Goal: Task Accomplishment & Management: Manage account settings

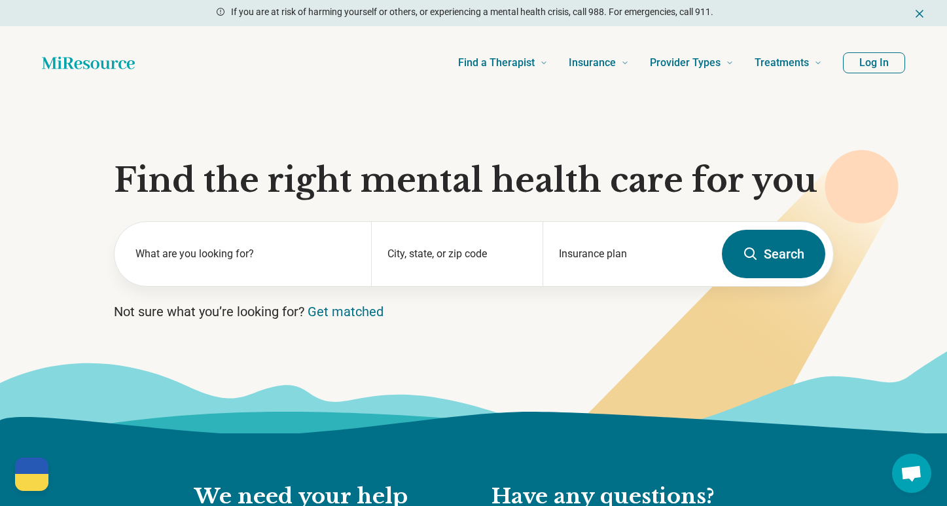
click at [875, 62] on button "Log In" at bounding box center [874, 62] width 62 height 21
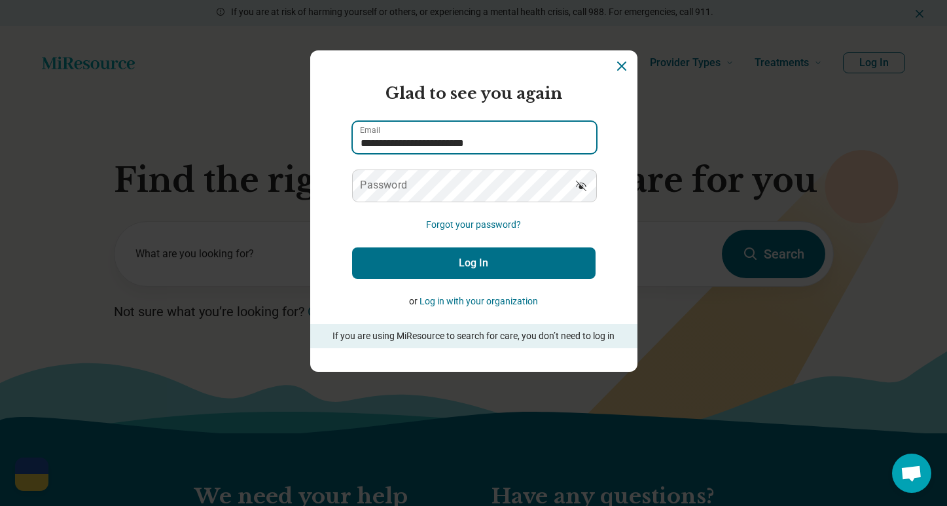
type input "**********"
click at [531, 253] on button "Log In" at bounding box center [473, 262] width 243 height 31
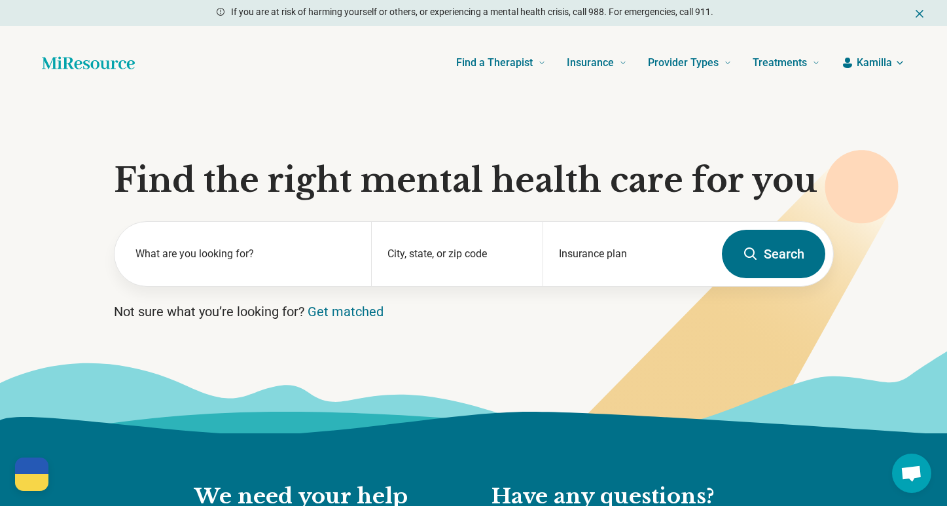
click at [918, 10] on icon "Dismiss" at bounding box center [919, 13] width 13 height 13
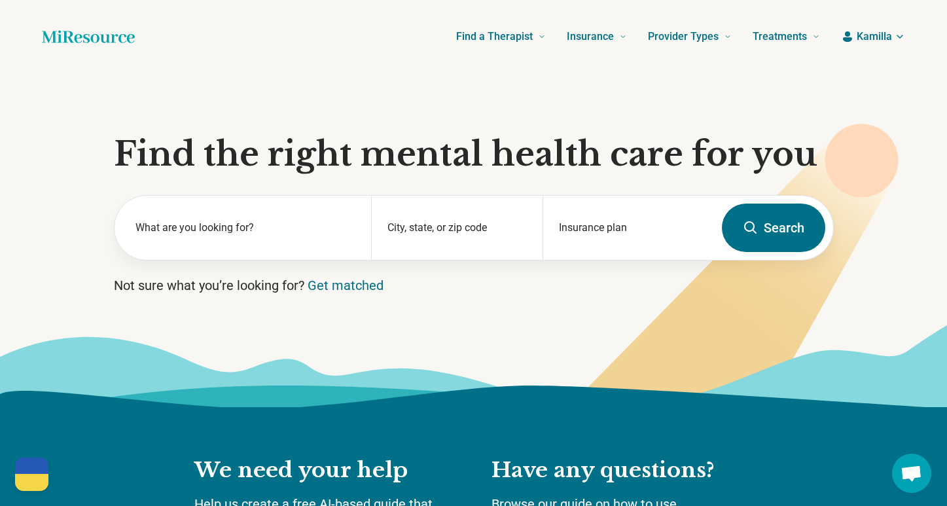
click at [888, 32] on span "Kamilla" at bounding box center [874, 37] width 35 height 16
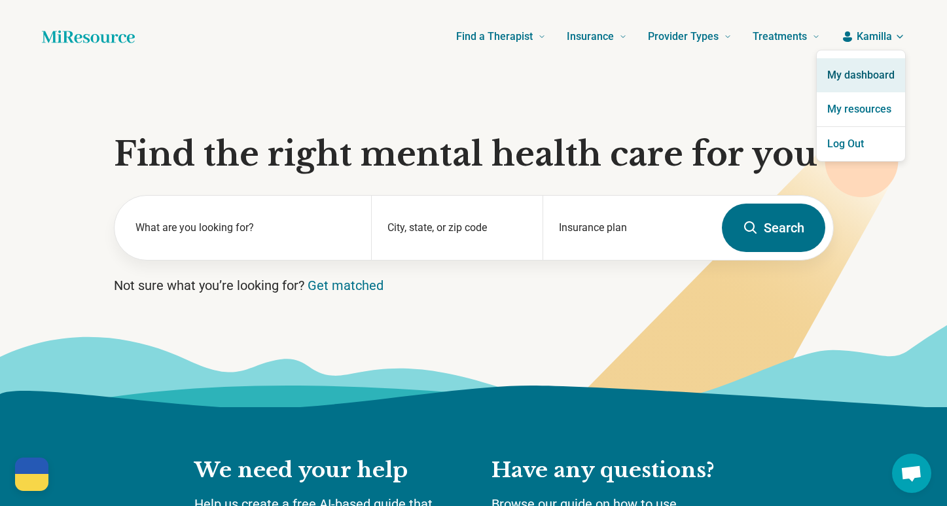
click at [868, 77] on link "My dashboard" at bounding box center [861, 75] width 88 height 34
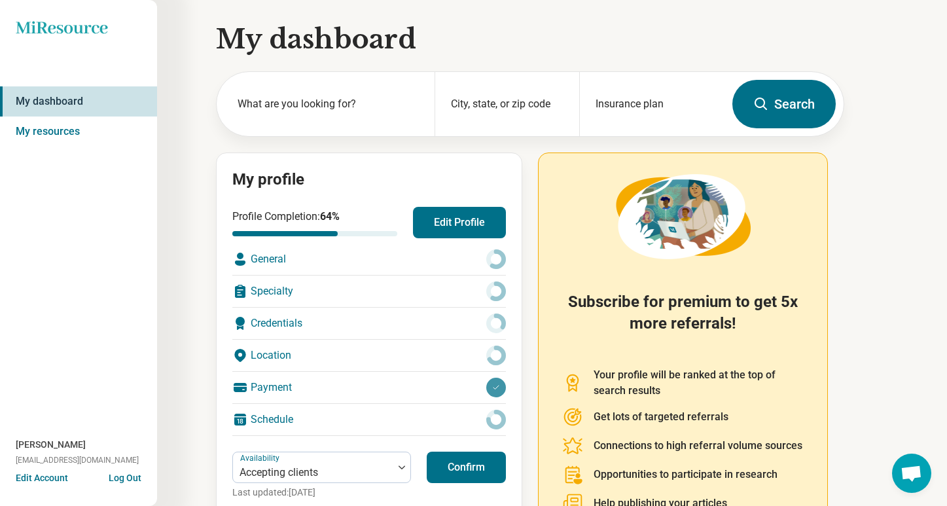
click at [472, 219] on button "Edit Profile" at bounding box center [459, 222] width 93 height 31
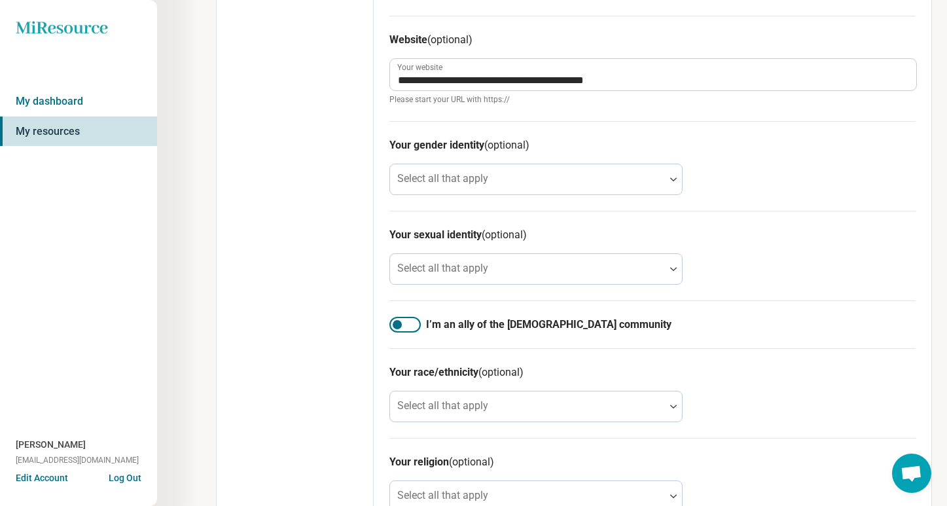
scroll to position [720, 0]
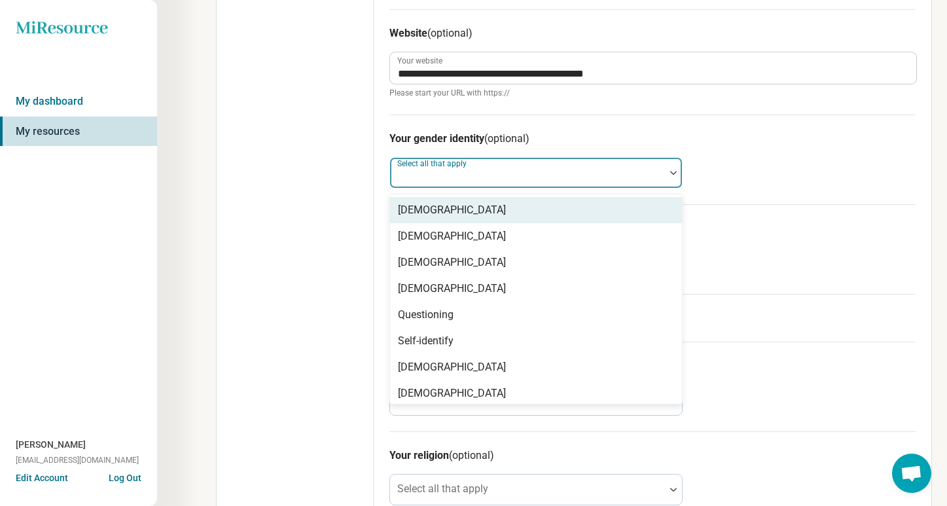
click at [673, 171] on img at bounding box center [673, 173] width 7 height 4
click at [737, 164] on div "Your gender identity (optional) [DEMOGRAPHIC_DATA], [DEMOGRAPHIC_DATA] of 8. 8 …" at bounding box center [652, 160] width 526 height 90
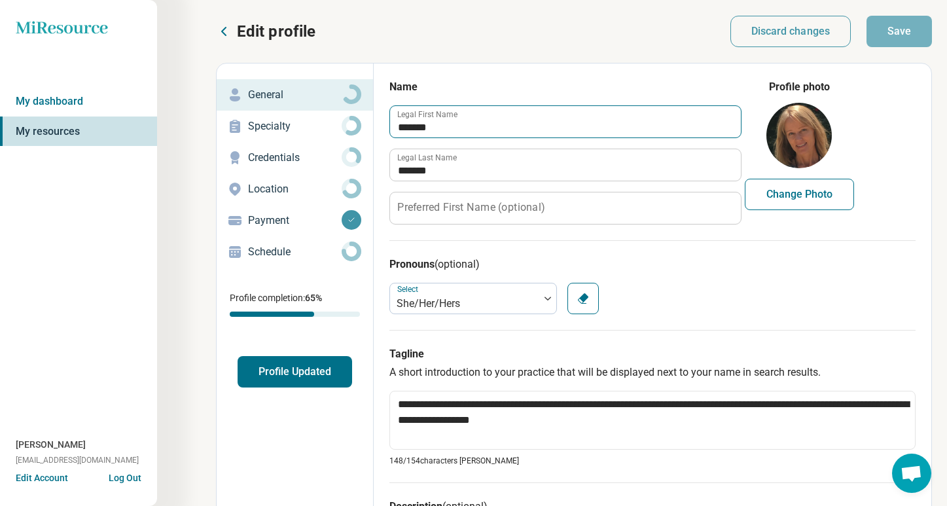
scroll to position [0, 0]
click at [317, 121] on p "Specialty" at bounding box center [295, 126] width 94 height 16
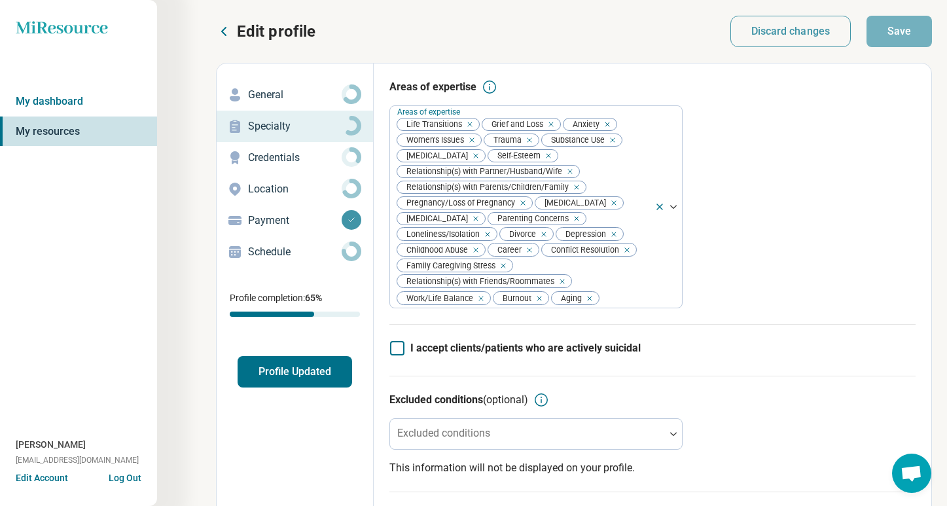
click at [311, 155] on p "Credentials" at bounding box center [295, 158] width 94 height 16
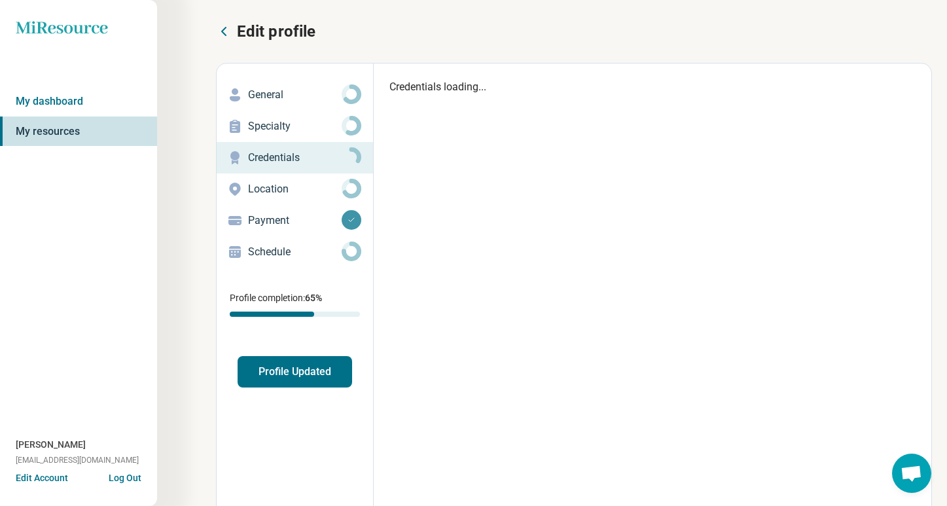
type textarea "*"
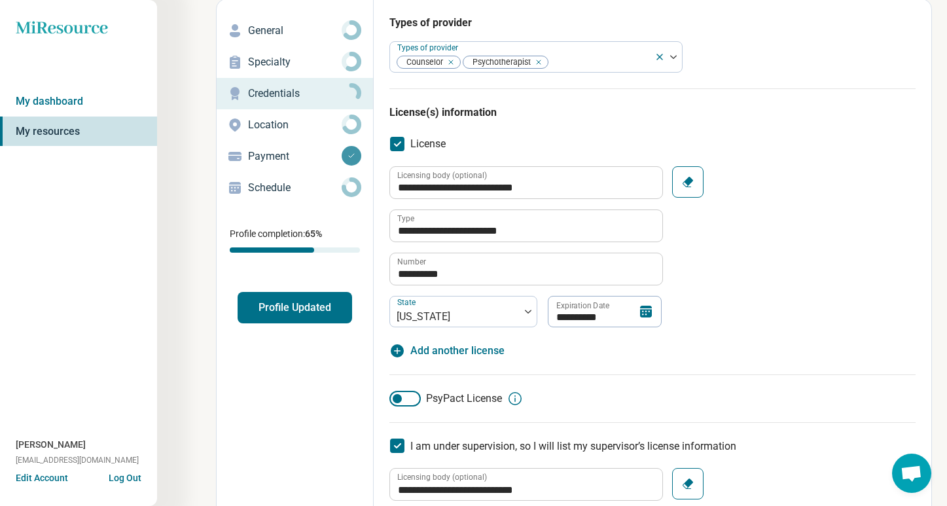
scroll to position [62, 0]
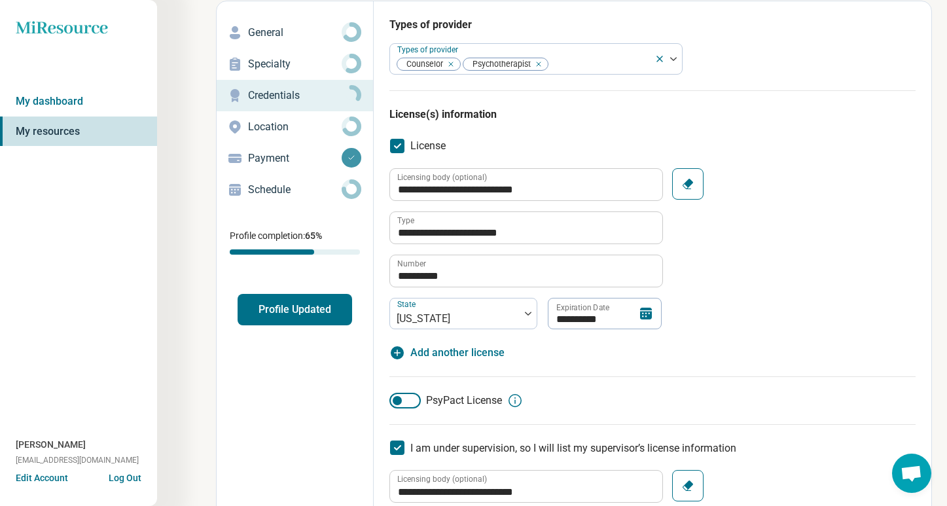
click at [308, 132] on p "Location" at bounding box center [295, 127] width 94 height 16
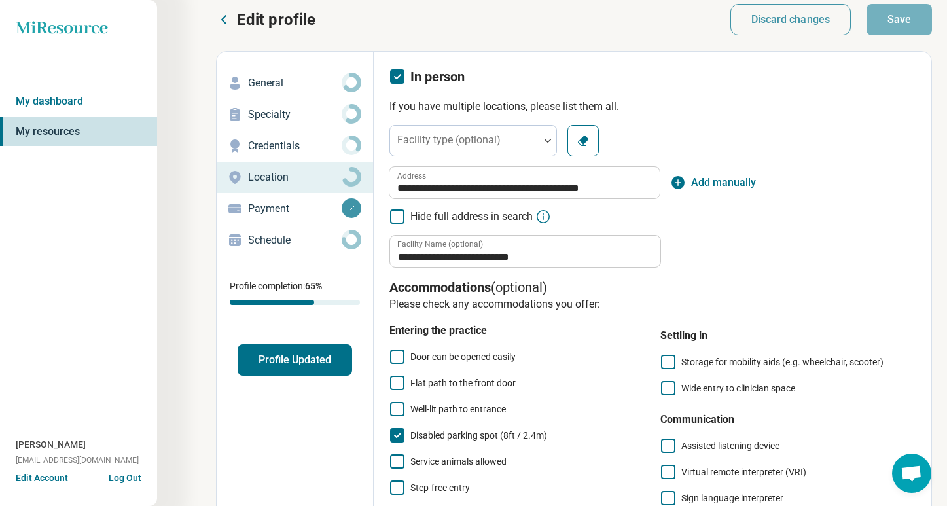
scroll to position [10, 0]
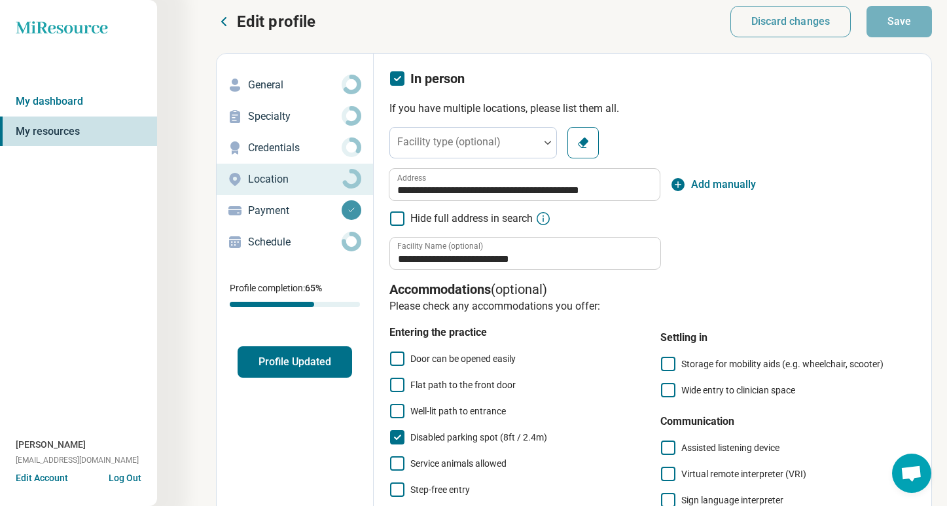
click at [308, 205] on p "Payment" at bounding box center [295, 211] width 94 height 16
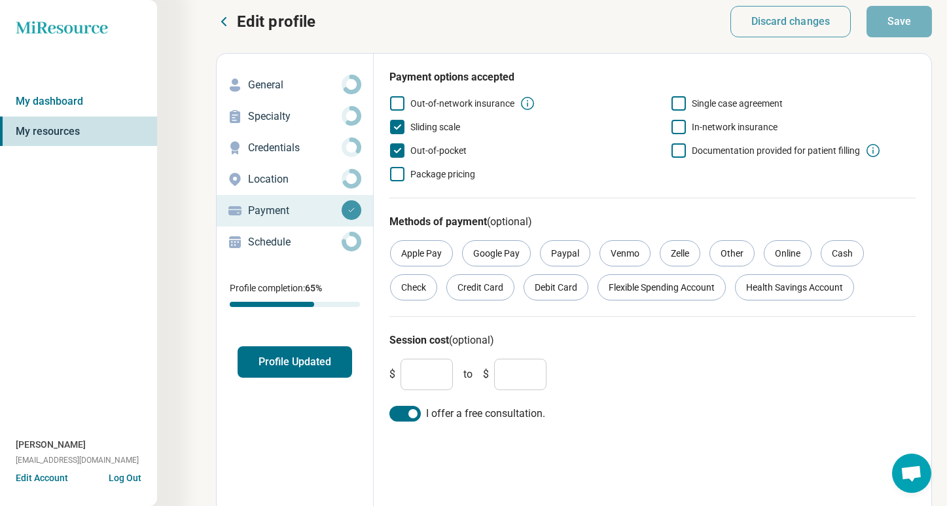
click at [395, 124] on icon at bounding box center [397, 127] width 14 height 14
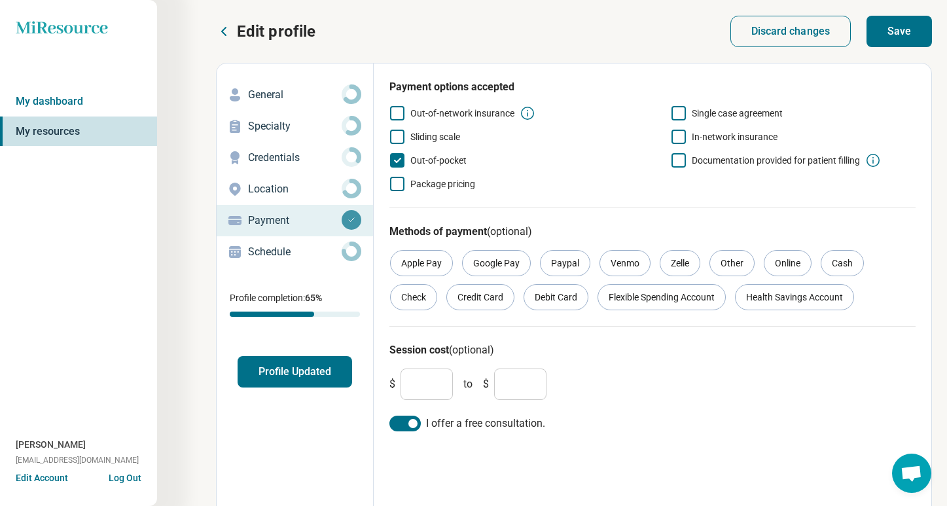
scroll to position [0, 0]
click at [886, 39] on button "Save" at bounding box center [898, 31] width 65 height 31
click at [279, 247] on p "Schedule" at bounding box center [295, 252] width 94 height 16
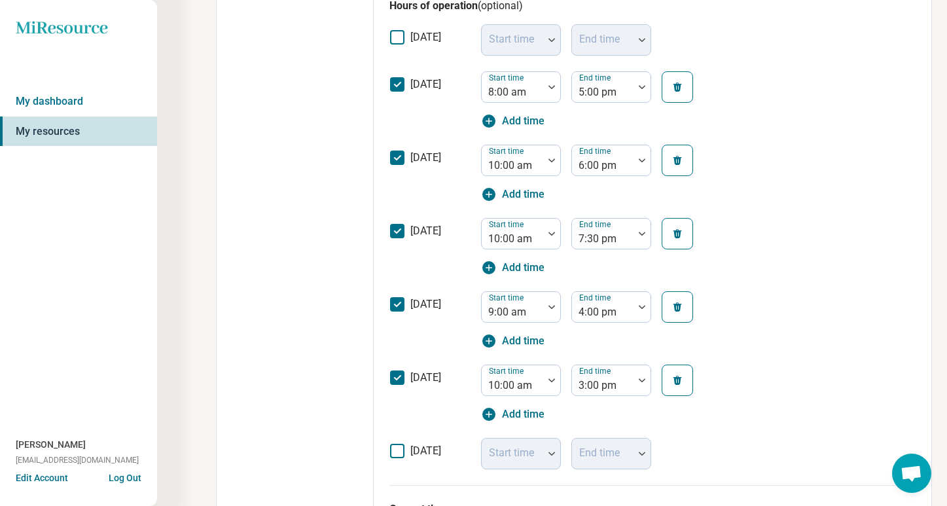
scroll to position [399, 0]
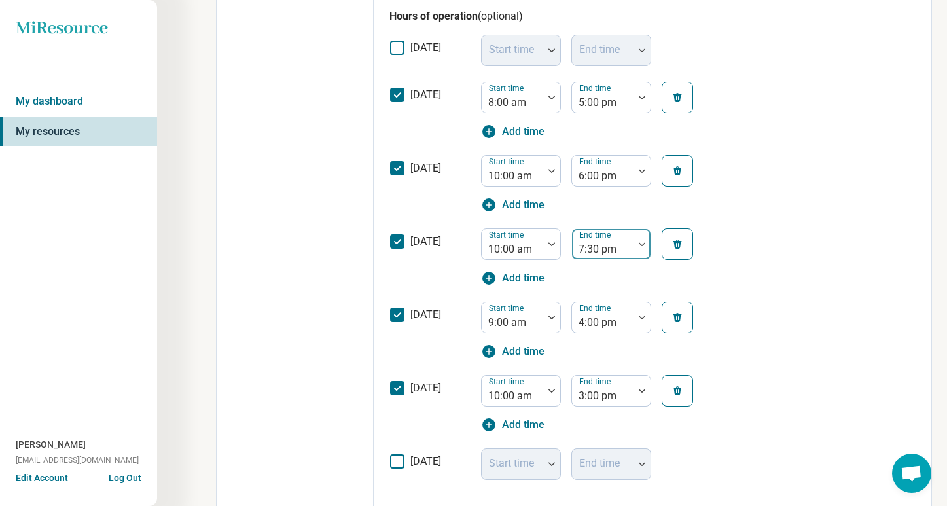
click at [641, 243] on img at bounding box center [642, 244] width 7 height 4
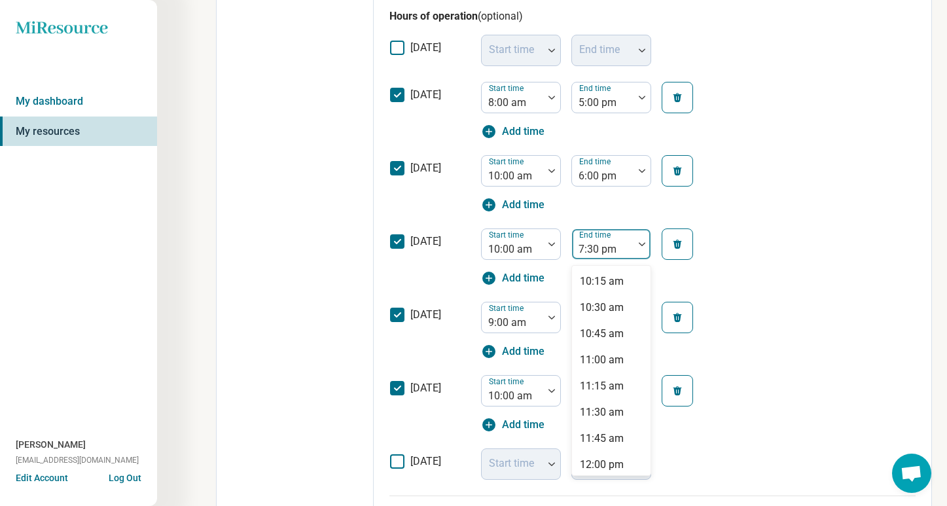
scroll to position [796, 0]
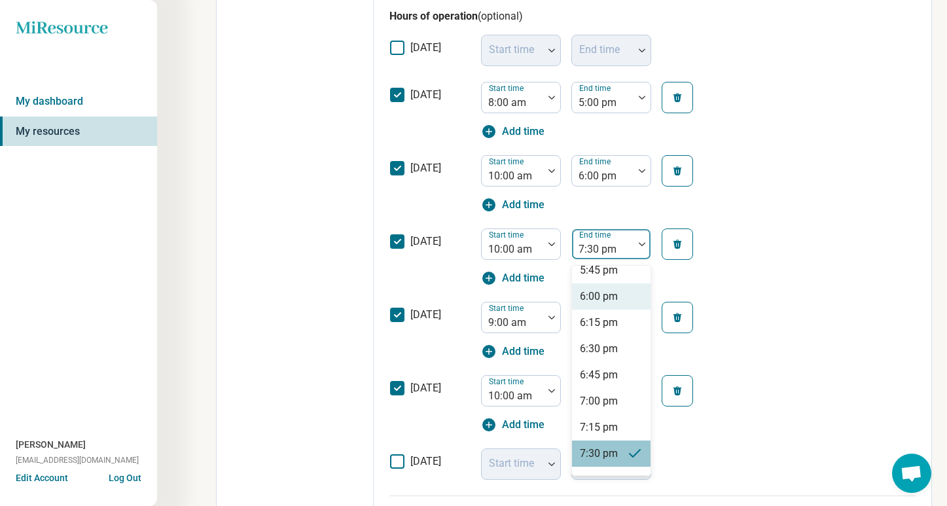
click at [620, 294] on div "6:00 pm" at bounding box center [611, 296] width 79 height 26
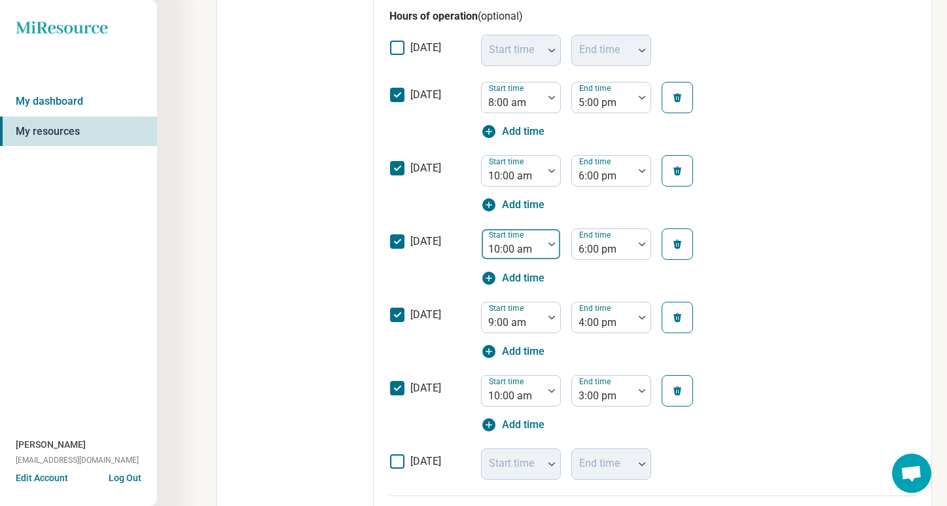
click at [552, 245] on img at bounding box center [551, 244] width 7 height 4
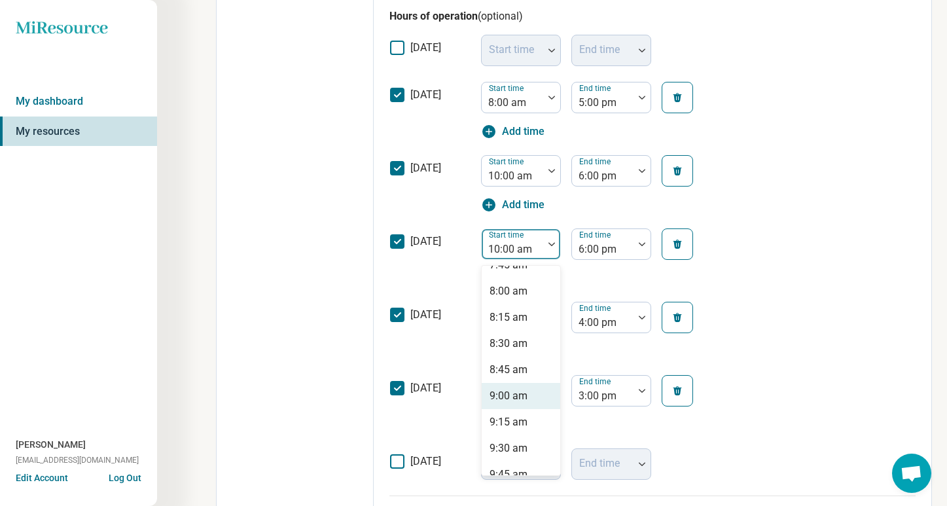
scroll to position [826, 0]
click at [531, 296] on div "8:00 am" at bounding box center [521, 293] width 79 height 26
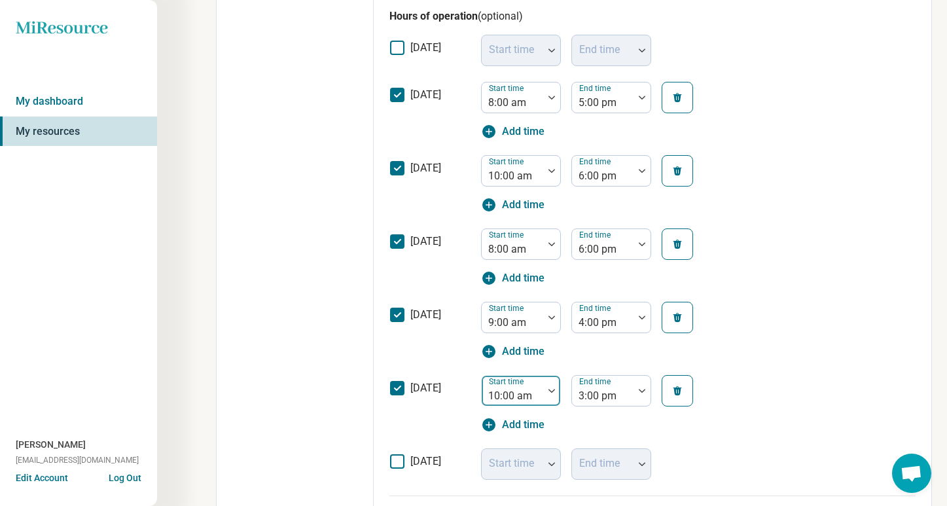
click at [553, 389] on img at bounding box center [551, 391] width 7 height 4
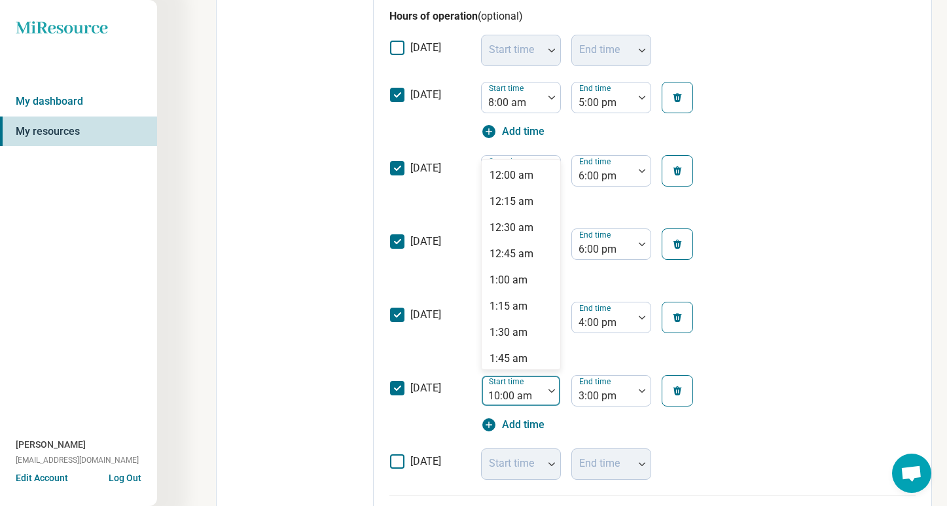
scroll to position [875, 0]
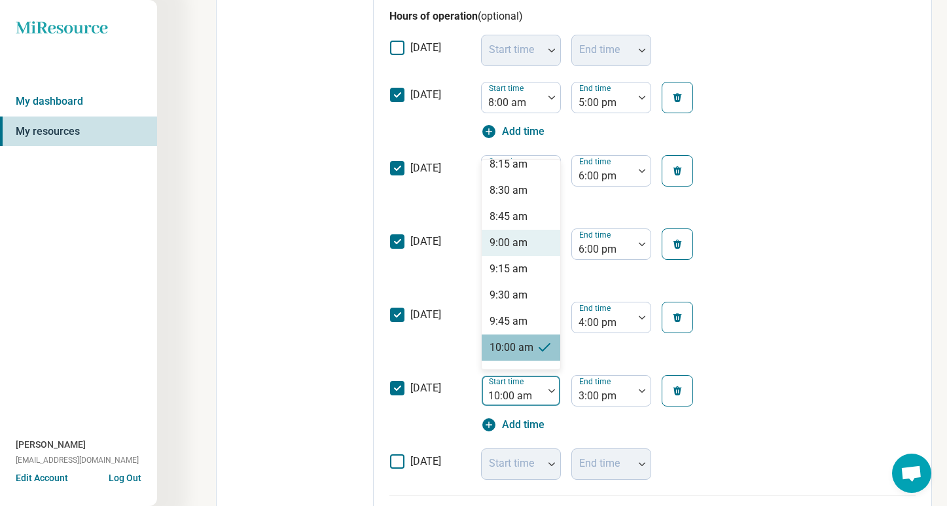
click at [533, 245] on div "9:00 am" at bounding box center [521, 243] width 79 height 26
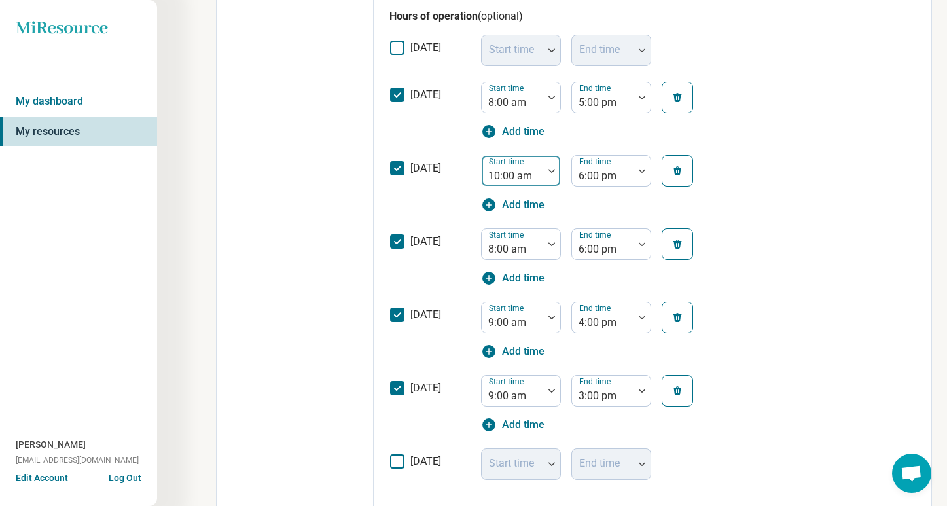
click at [554, 172] on img at bounding box center [551, 171] width 7 height 4
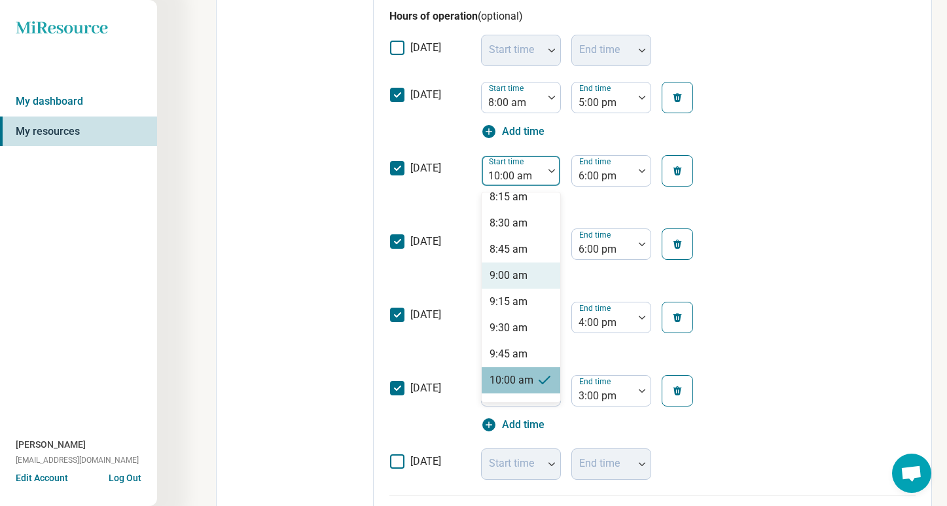
click at [533, 275] on div "9:00 am" at bounding box center [521, 275] width 79 height 26
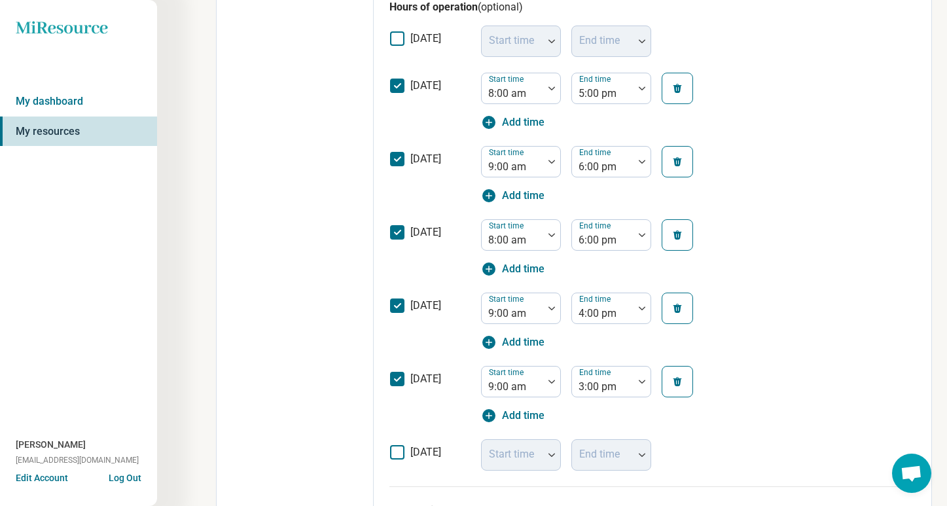
scroll to position [414, 0]
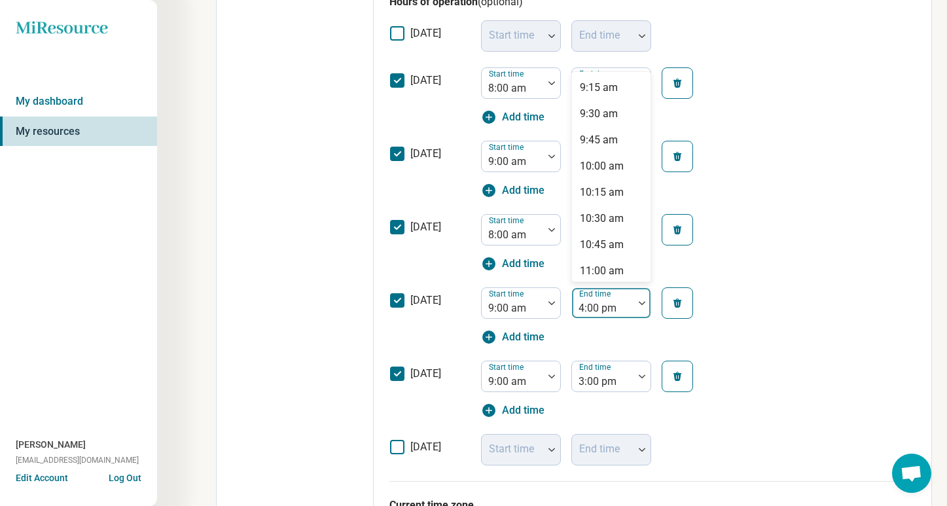
click at [641, 296] on div at bounding box center [641, 303] width 17 height 30
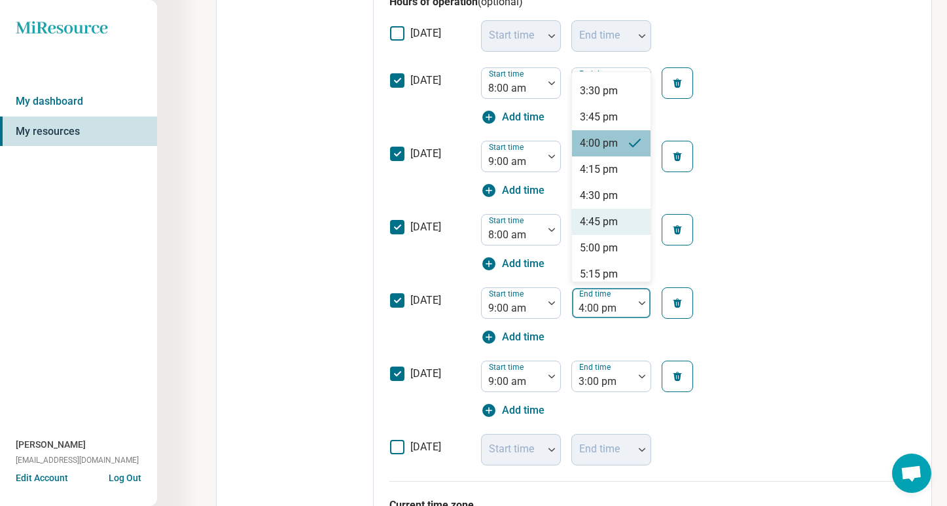
scroll to position [654, 0]
click at [624, 243] on div "5:00 pm" at bounding box center [611, 245] width 79 height 26
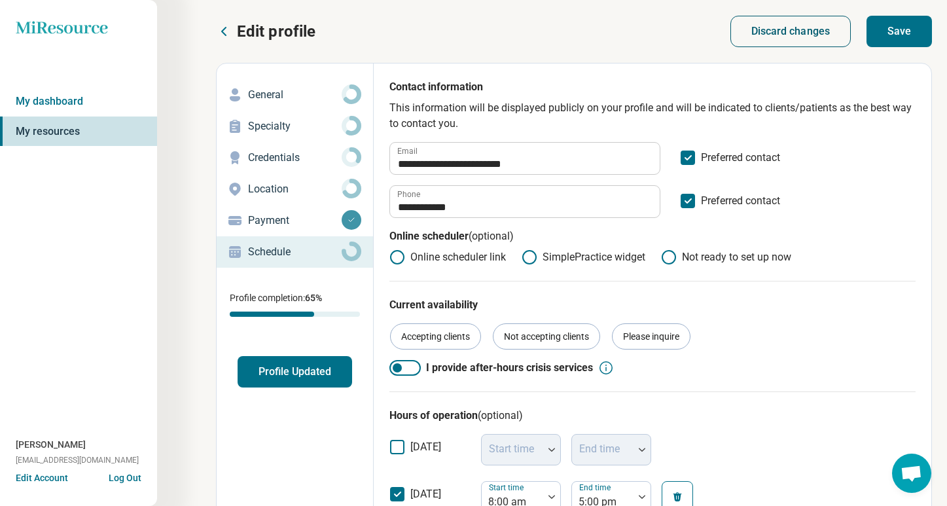
scroll to position [0, 0]
click at [881, 37] on button "Save" at bounding box center [898, 31] width 65 height 31
click at [330, 367] on button "Profile Updated" at bounding box center [295, 371] width 115 height 31
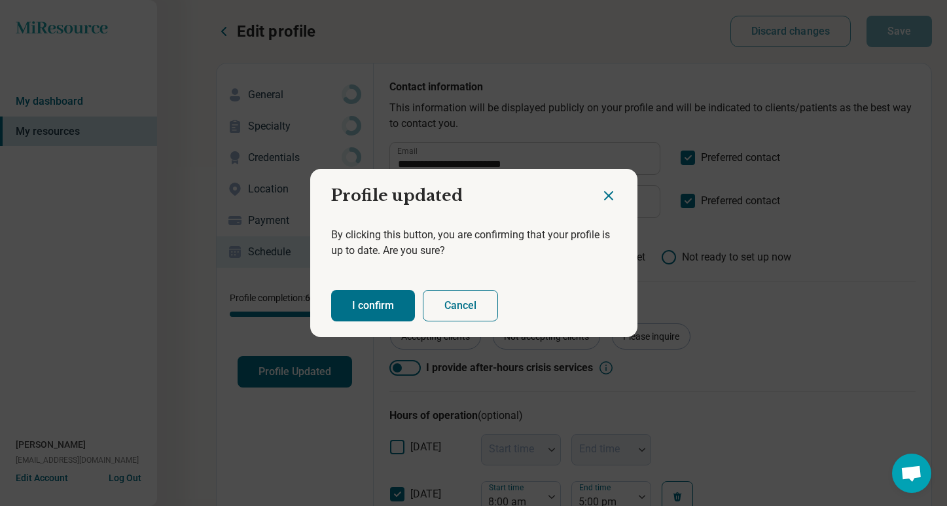
click at [368, 302] on button "I confirm" at bounding box center [373, 305] width 84 height 31
